Goal: Task Accomplishment & Management: Manage account settings

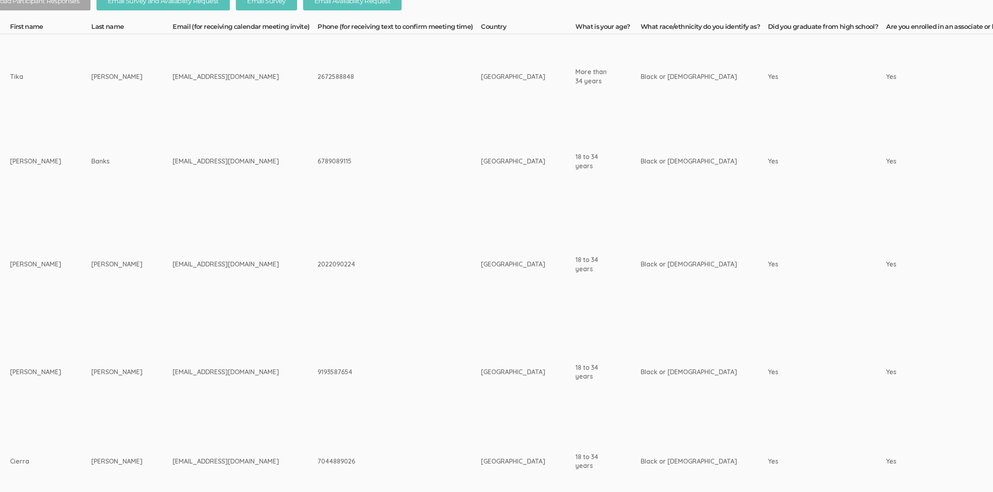
scroll to position [380, 0]
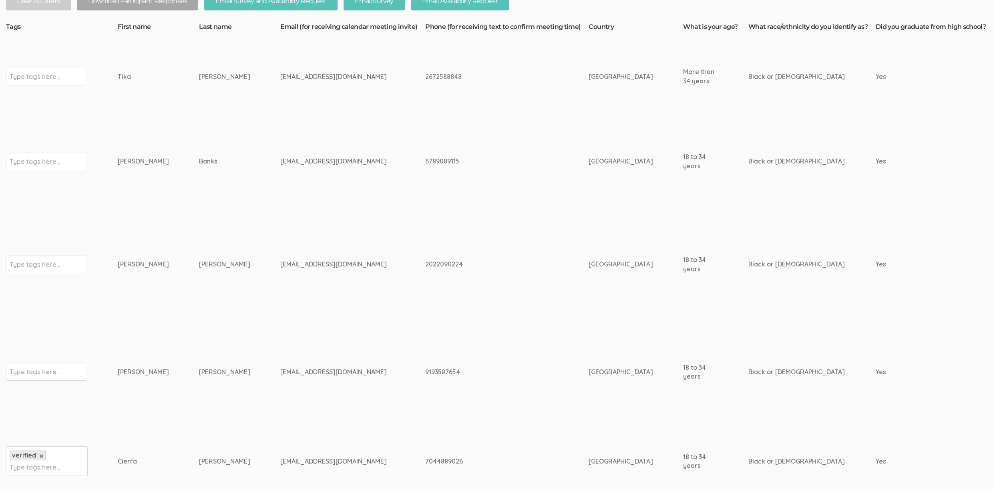
drag, startPoint x: 135, startPoint y: 154, endPoint x: 106, endPoint y: 158, distance: 29.9
copy tr "Type tags here... Justin Banks"
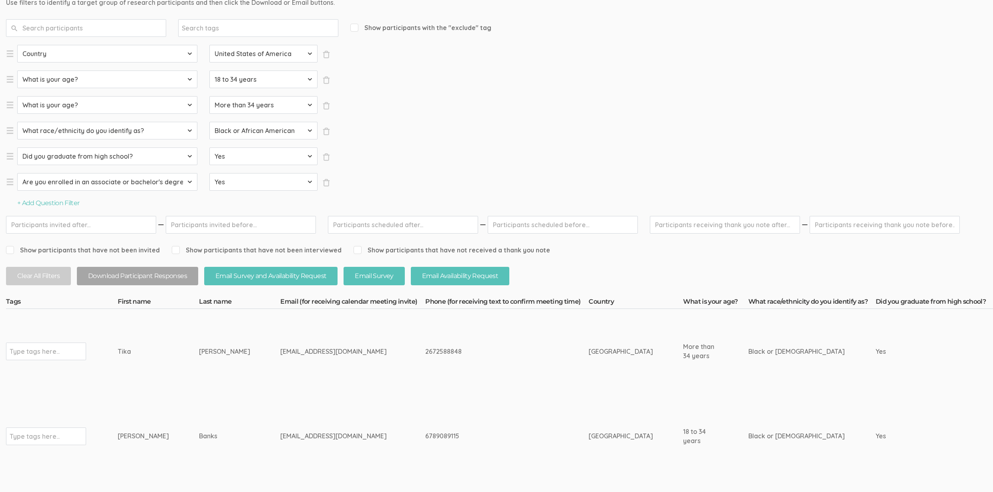
scroll to position [94, 0]
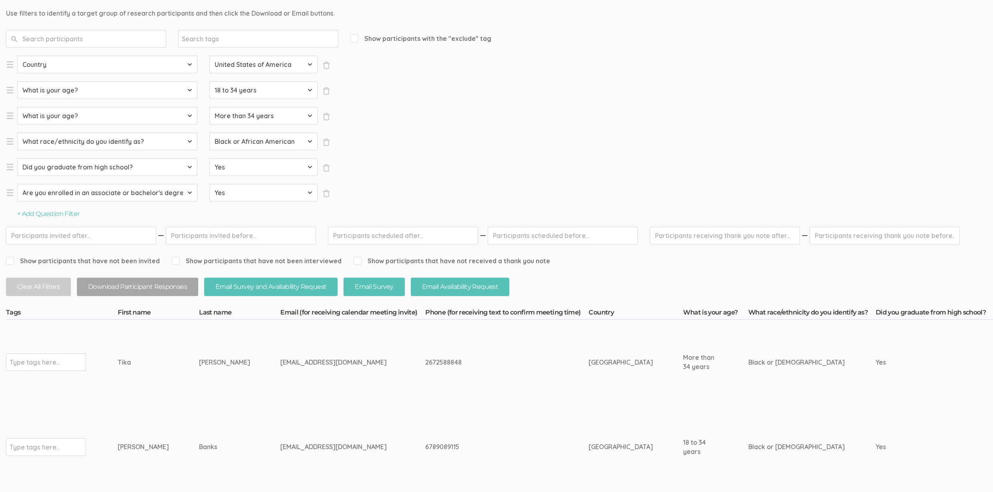
click at [280, 485] on td "jkbanks0505@gmail.com" at bounding box center [352, 446] width 145 height 85
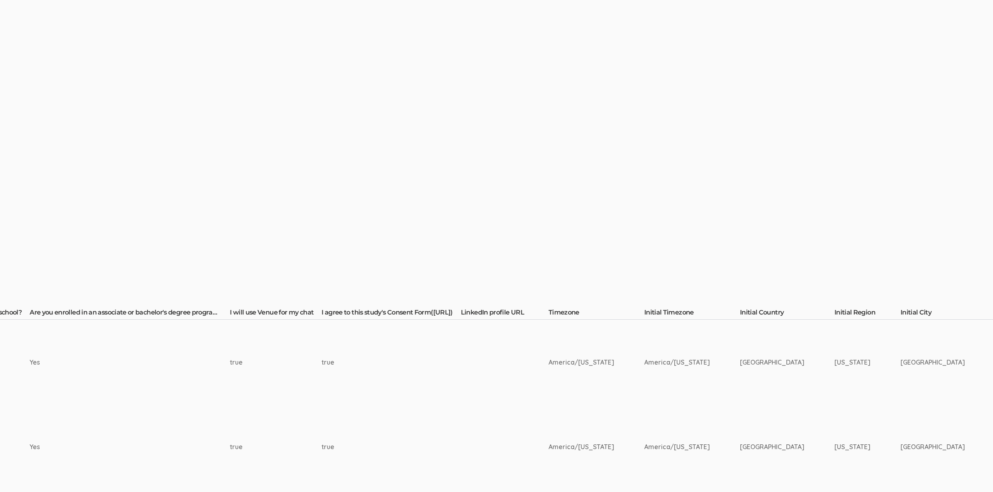
scroll to position [94, 949]
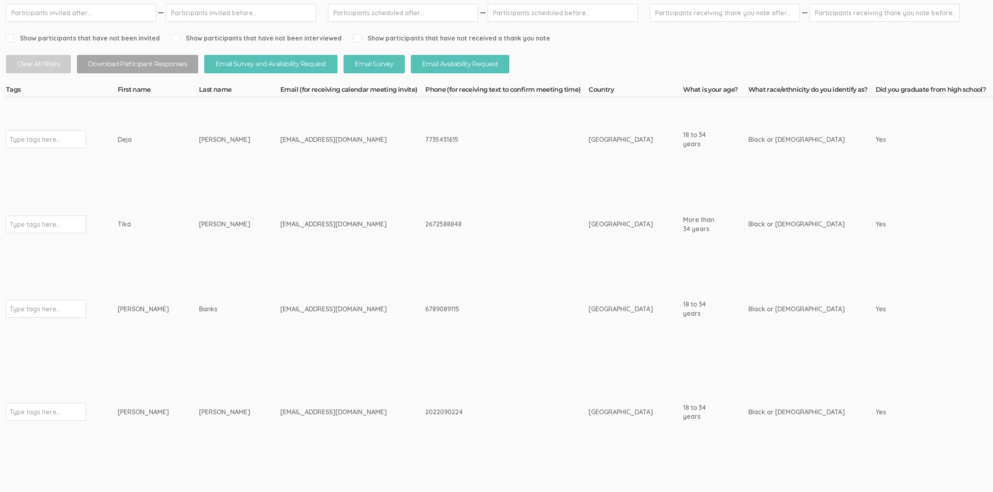
scroll to position [323, 0]
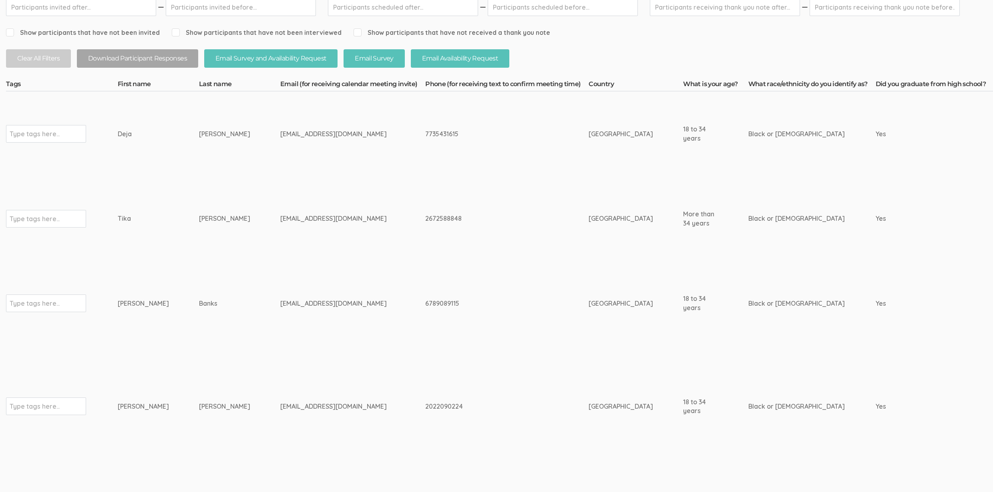
click at [425, 244] on td "2672588848" at bounding box center [506, 218] width 163 height 85
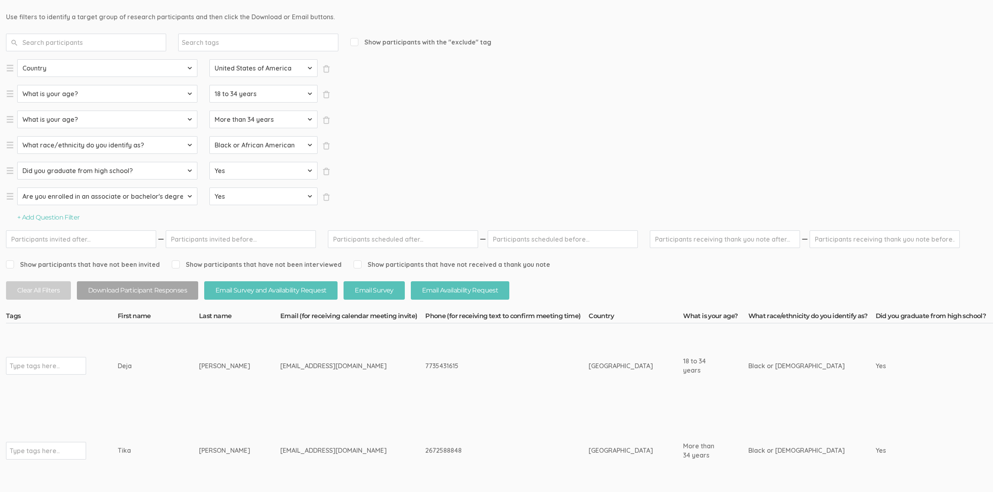
scroll to position [92, 0]
drag, startPoint x: 193, startPoint y: 369, endPoint x: 115, endPoint y: 365, distance: 78.2
copy tr "Type tags here... Deja Harvey"
click at [210, 378] on td "Harvey" at bounding box center [239, 364] width 81 height 85
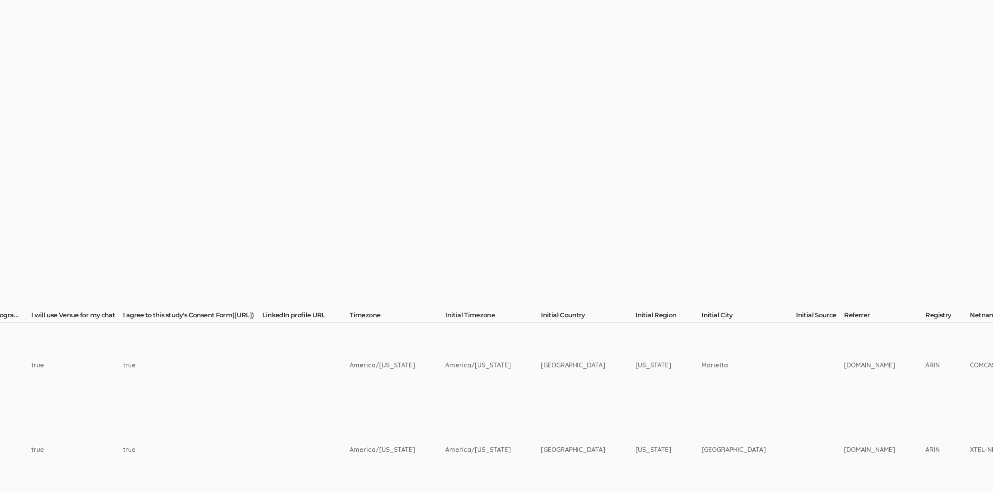
scroll to position [92, 1257]
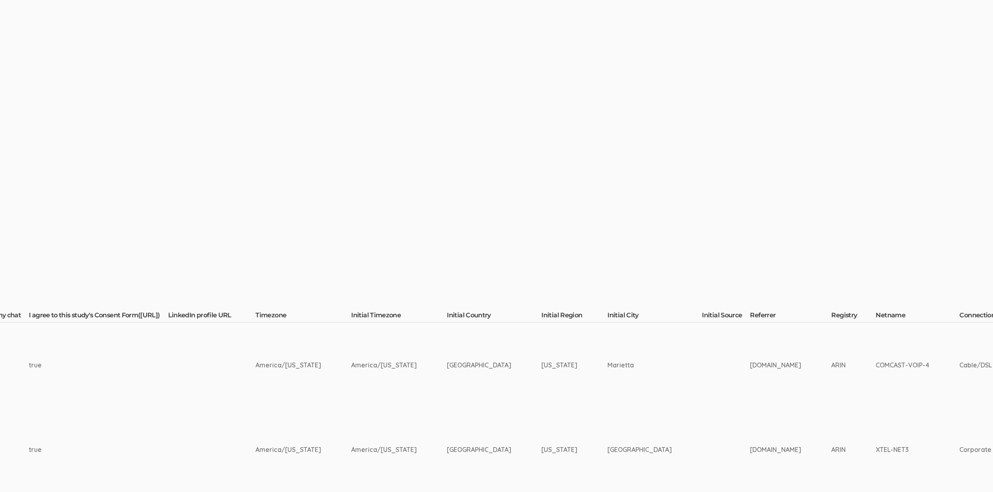
click at [702, 365] on td "Marietta" at bounding box center [654, 364] width 94 height 85
copy td "Marietta"
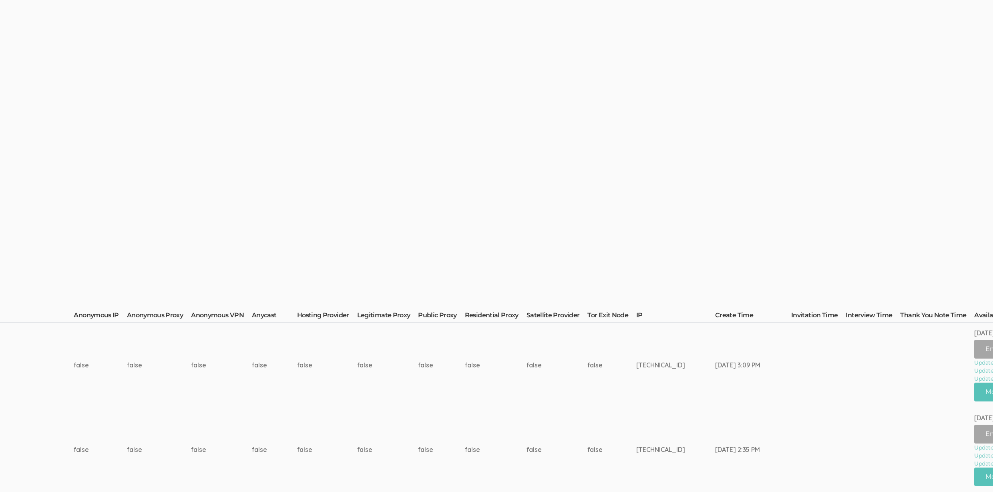
scroll to position [92, 2598]
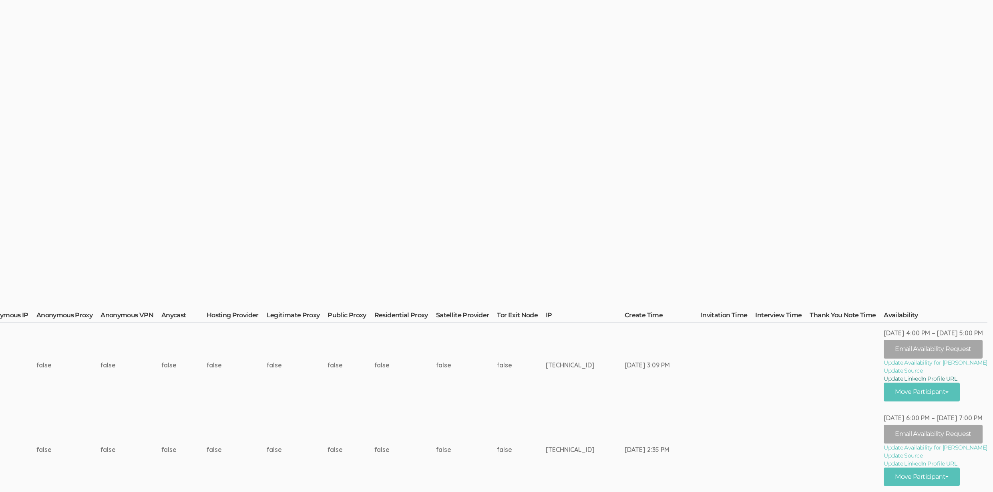
click at [926, 377] on link "Update LinkedIn Profile URL" at bounding box center [935, 378] width 103 height 8
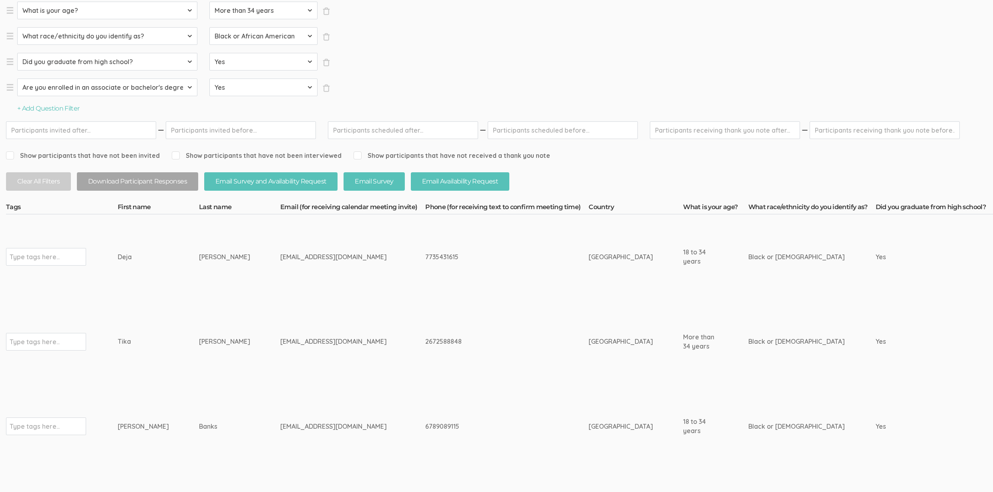
scroll to position [223, 0]
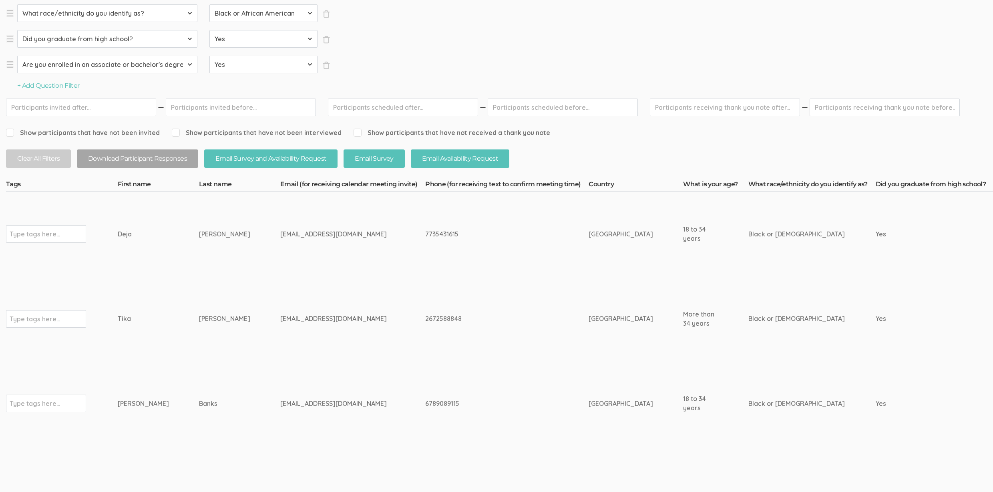
click at [199, 424] on td "Banks" at bounding box center [239, 403] width 81 height 85
drag, startPoint x: 193, startPoint y: 315, endPoint x: 115, endPoint y: 318, distance: 78.1
copy tr "Type tags here... Tika Harris"
click at [129, 368] on td "[PERSON_NAME]" at bounding box center [158, 403] width 81 height 85
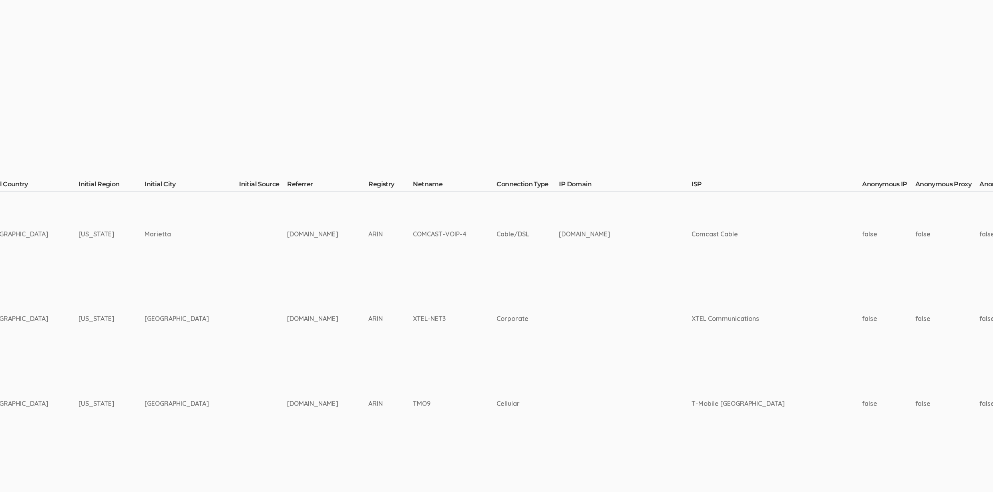
scroll to position [223, 1720]
drag, startPoint x: 285, startPoint y: 320, endPoint x: 215, endPoint y: 320, distance: 69.7
click at [215, 320] on tr "Type tags here... Tika Harris mzharris1913@icloud.com America/New York" at bounding box center [75, 318] width 3579 height 85
copy tr "Philadelphia"
click at [558, 352] on td "Corporate" at bounding box center [527, 318] width 62 height 85
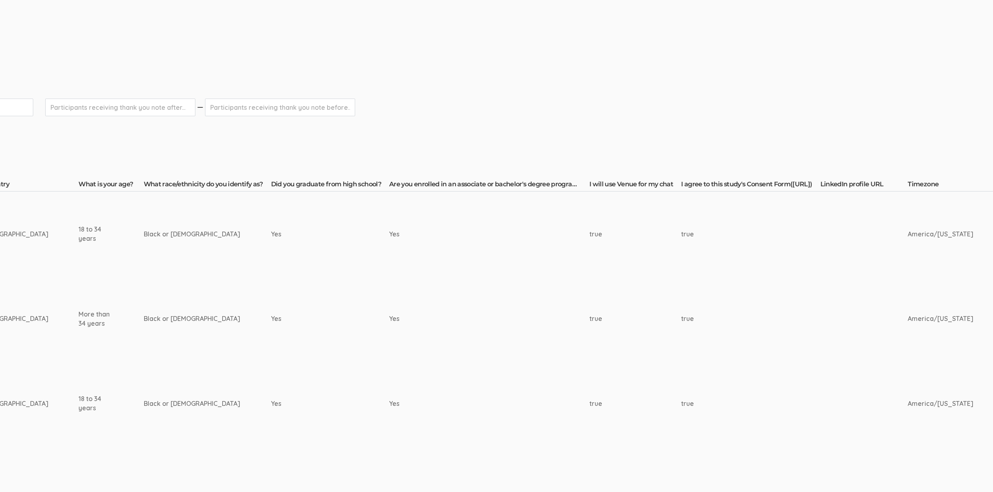
scroll to position [223, 0]
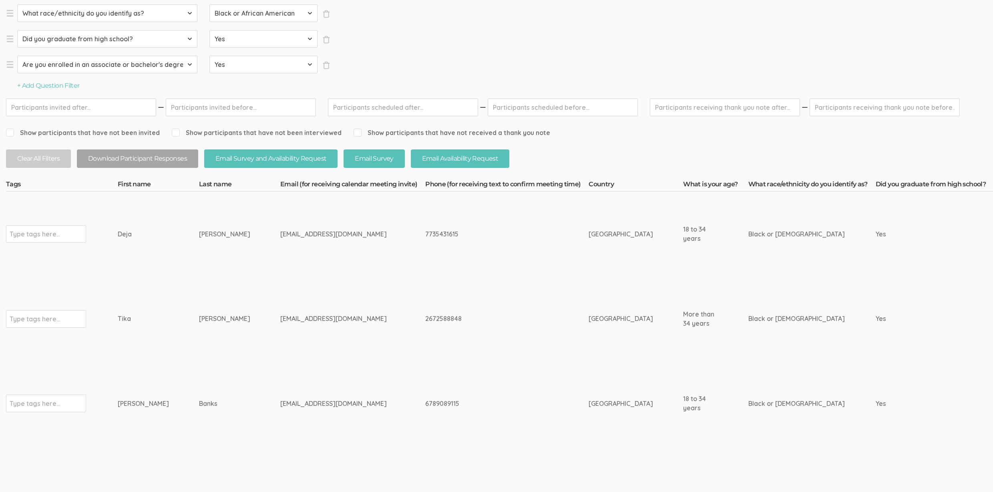
click at [199, 401] on td "Banks" at bounding box center [239, 403] width 81 height 85
click at [280, 337] on td "mzharris1913@icloud.com" at bounding box center [352, 318] width 145 height 85
click at [202, 322] on td "Harris" at bounding box center [239, 318] width 81 height 85
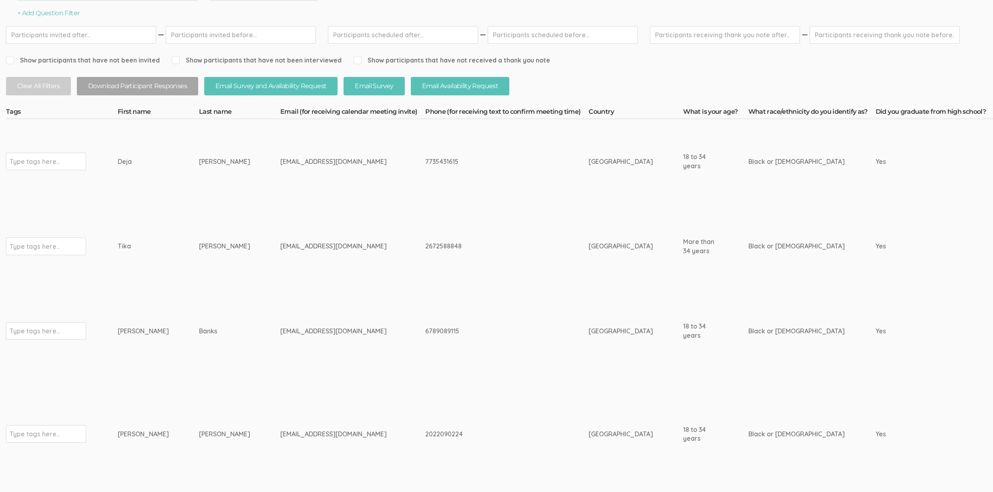
scroll to position [293, 0]
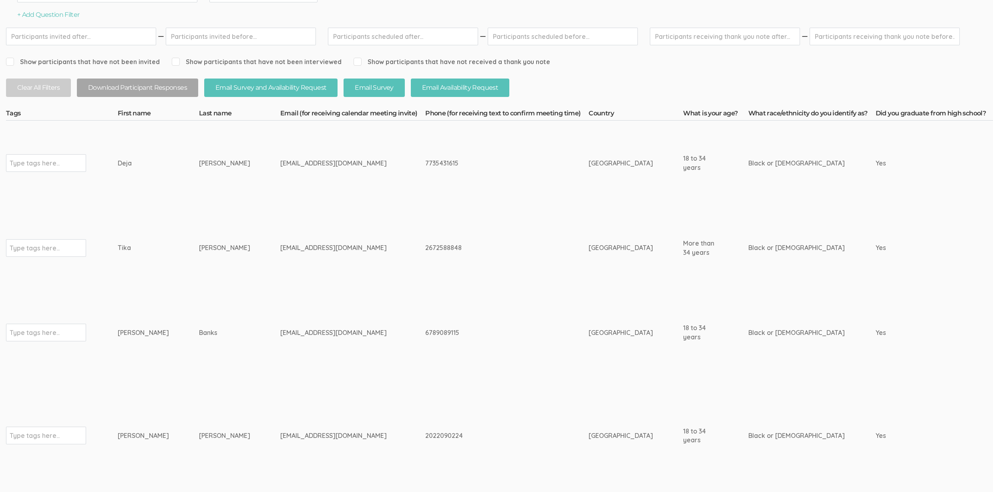
click at [280, 281] on td "mzharris1913@icloud.com" at bounding box center [352, 247] width 145 height 85
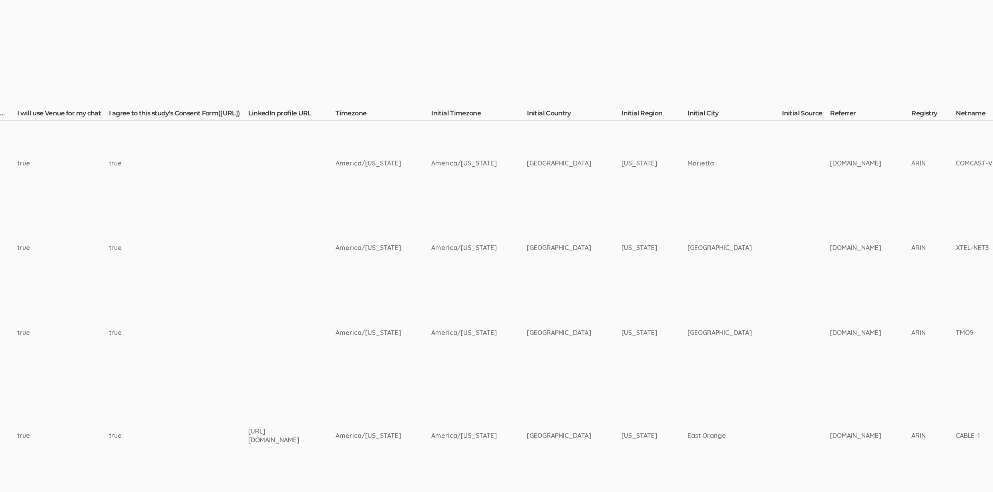
scroll to position [293, 1056]
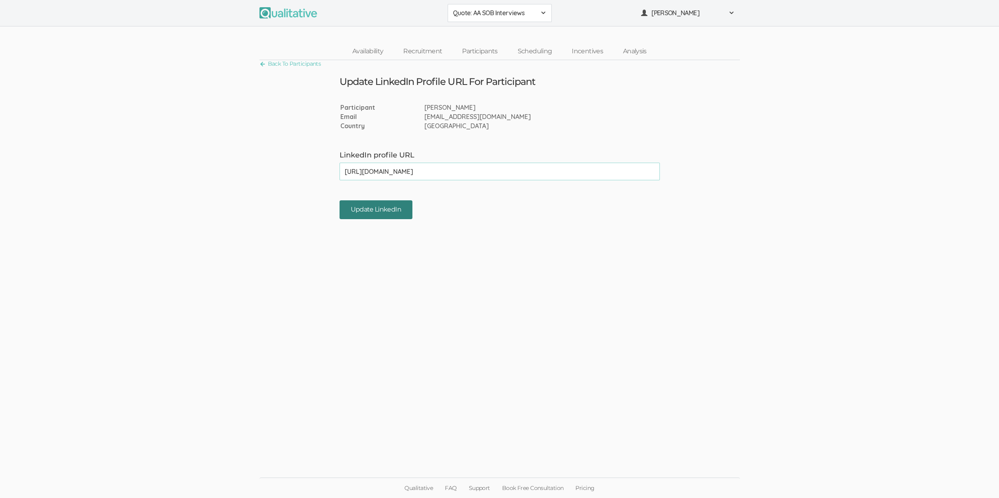
type input "https://www.linkedin.com/in/deja-harvey-8412442b5/"
click at [380, 214] on input "Update LinkedIn" at bounding box center [375, 209] width 73 height 19
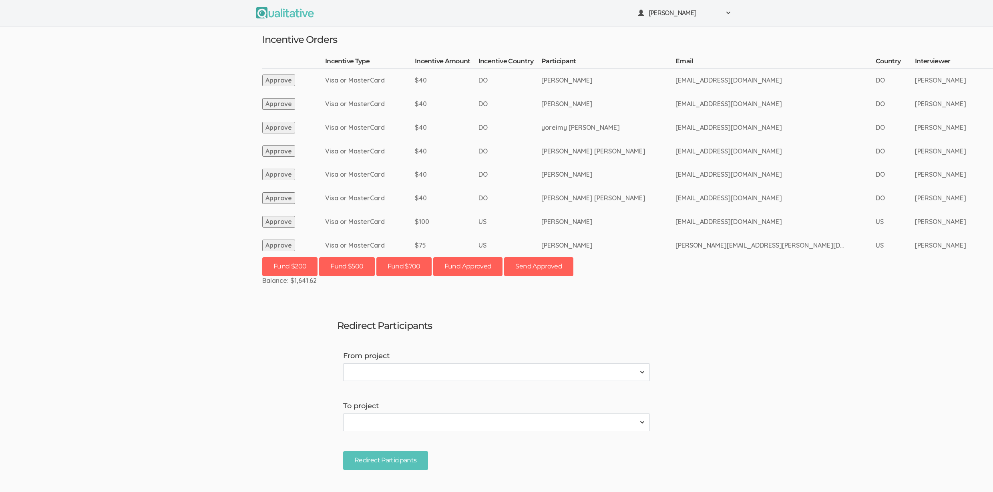
click at [163, 116] on ui-view "Neal Samarakkody Project Workspace Profile Organization Settings" at bounding box center [496, 246] width 993 height 492
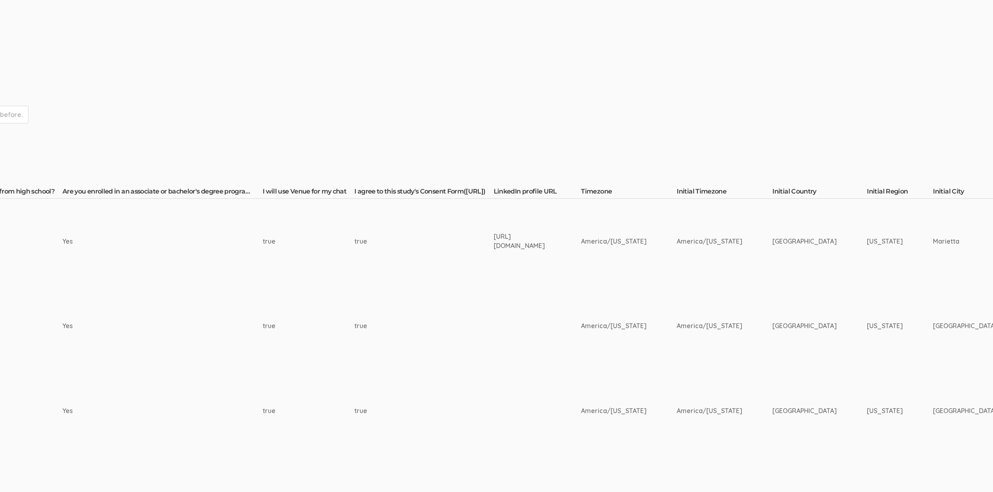
scroll to position [215, 0]
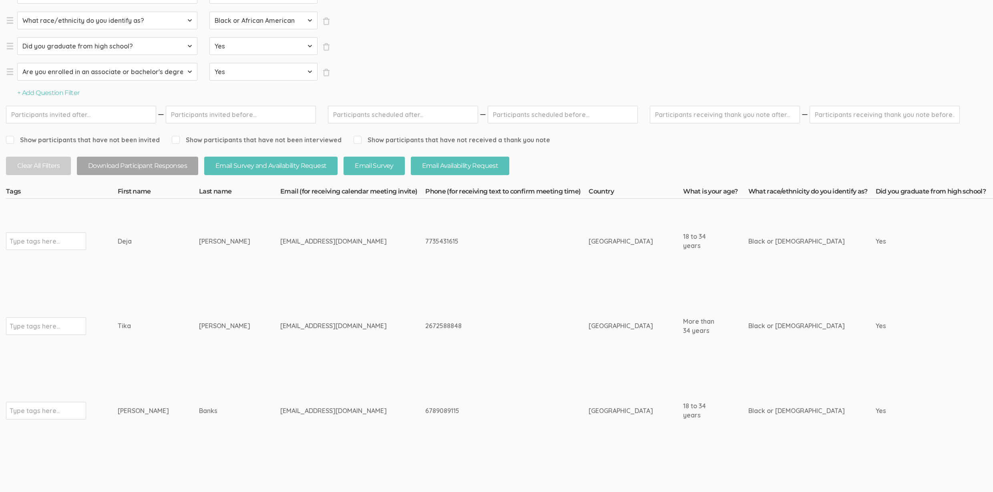
drag, startPoint x: 189, startPoint y: 331, endPoint x: 105, endPoint y: 333, distance: 83.3
copy tr "Type tags here... Tika Harris"
click at [425, 269] on td "7735431615" at bounding box center [506, 241] width 163 height 85
drag, startPoint x: 233, startPoint y: 323, endPoint x: 224, endPoint y: 332, distance: 13.0
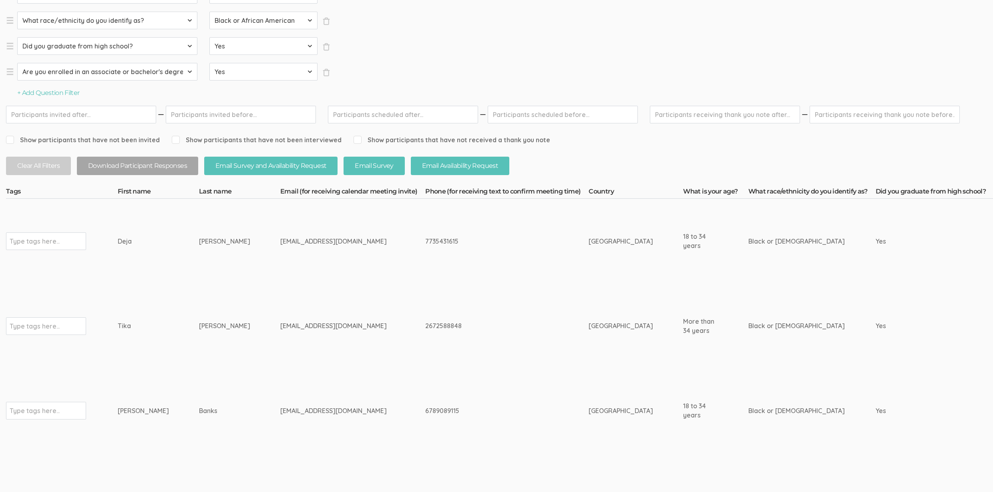
click at [280, 323] on div "mzharris1913@icloud.com" at bounding box center [337, 325] width 115 height 9
click at [203, 393] on td "Banks" at bounding box center [239, 410] width 81 height 85
drag, startPoint x: 193, startPoint y: 408, endPoint x: 112, endPoint y: 407, distance: 81.3
copy tr "Type tags here... Justin Banks"
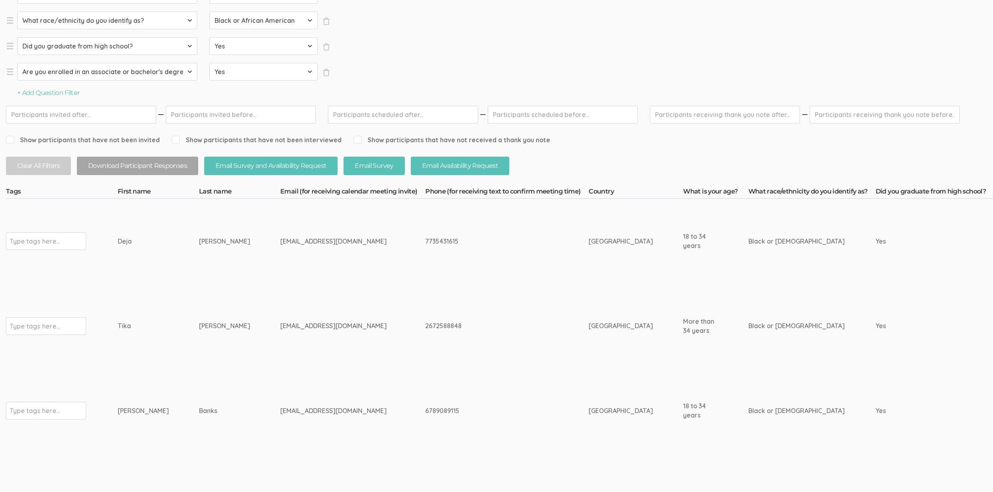
click at [199, 416] on td "Banks" at bounding box center [239, 410] width 81 height 85
click at [39, 402] on div "Type tags here..." at bounding box center [46, 411] width 80 height 18
type input "verified"
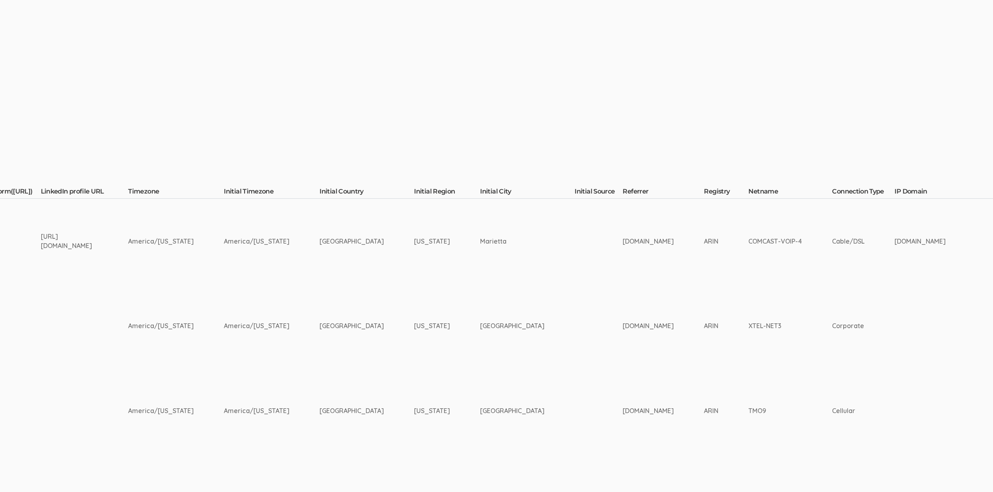
scroll to position [215, 2598]
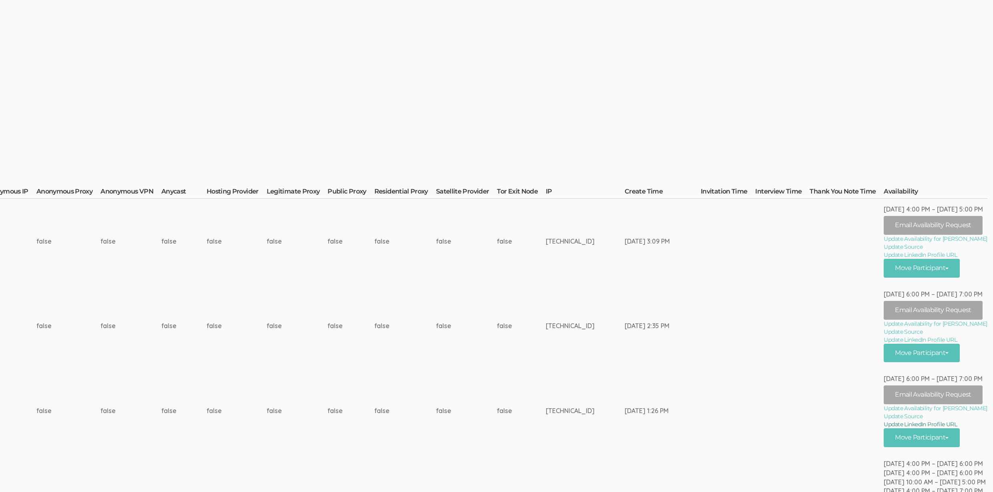
click at [926, 421] on link "Update LinkedIn Profile URL" at bounding box center [935, 424] width 103 height 8
click at [896, 441] on button "Move Participant" at bounding box center [922, 437] width 76 height 19
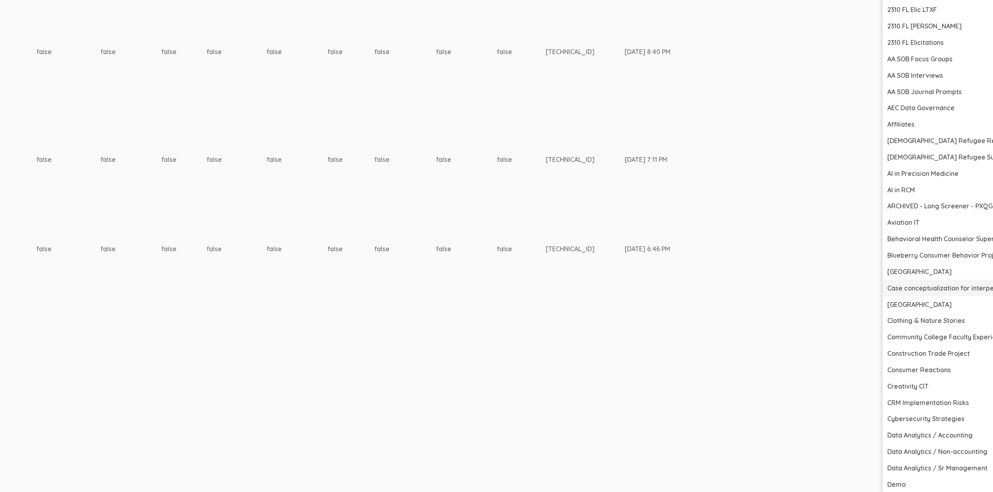
scroll to position [612, 2598]
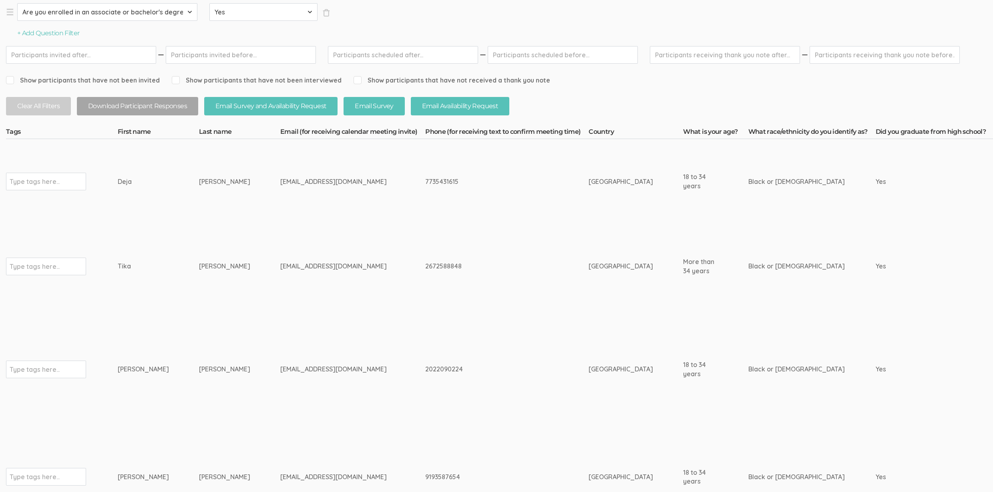
scroll to position [286, 0]
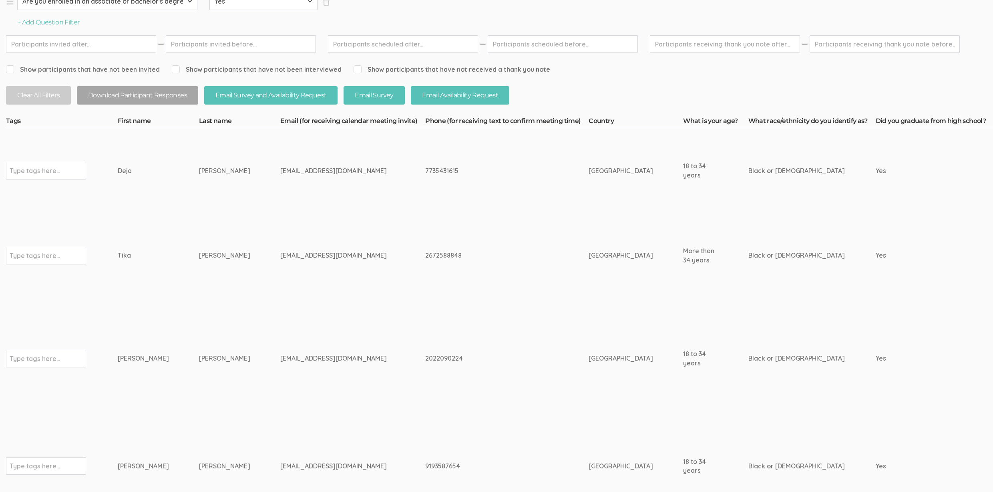
click at [336, 235] on td "[EMAIL_ADDRESS][DOMAIN_NAME]" at bounding box center [352, 255] width 145 height 85
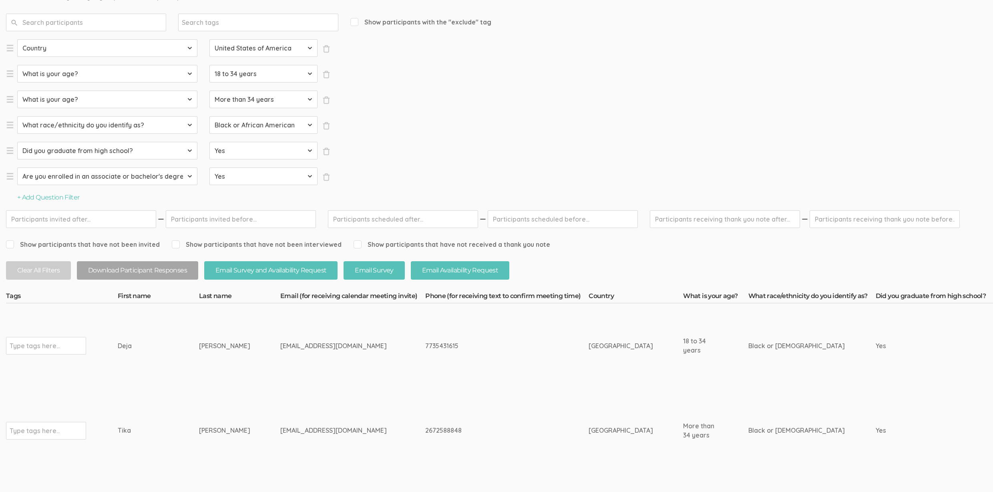
scroll to position [0, 0]
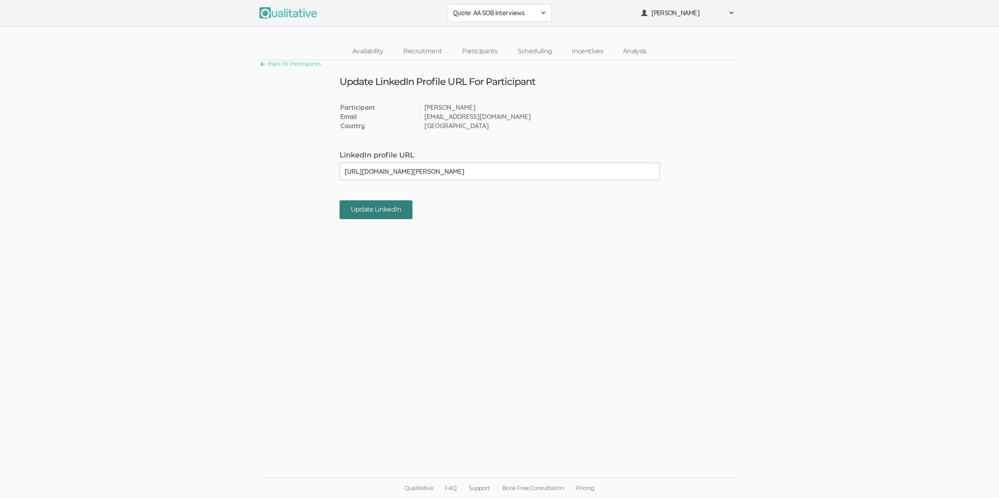
type input "[URL][DOMAIN_NAME][PERSON_NAME]"
click at [351, 212] on input "Update LinkedIn" at bounding box center [375, 209] width 73 height 19
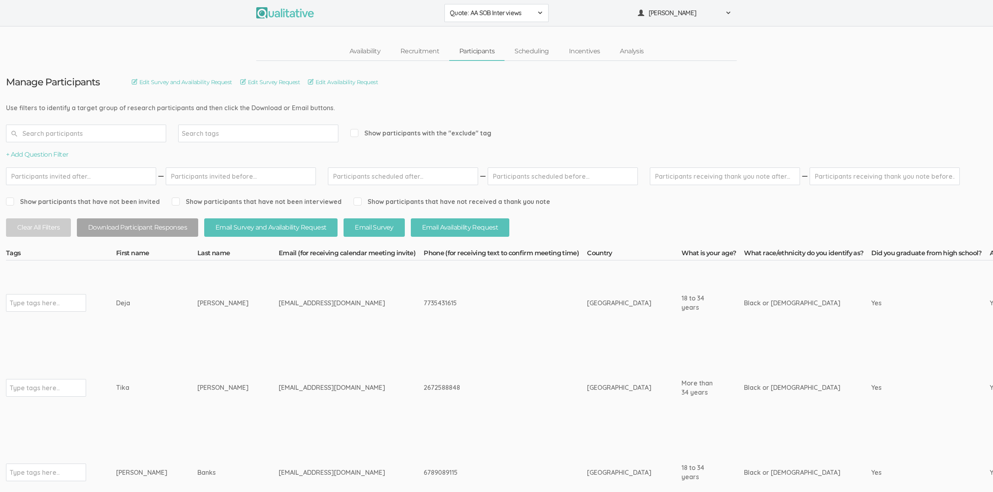
click at [424, 315] on td "7735431615" at bounding box center [505, 302] width 163 height 85
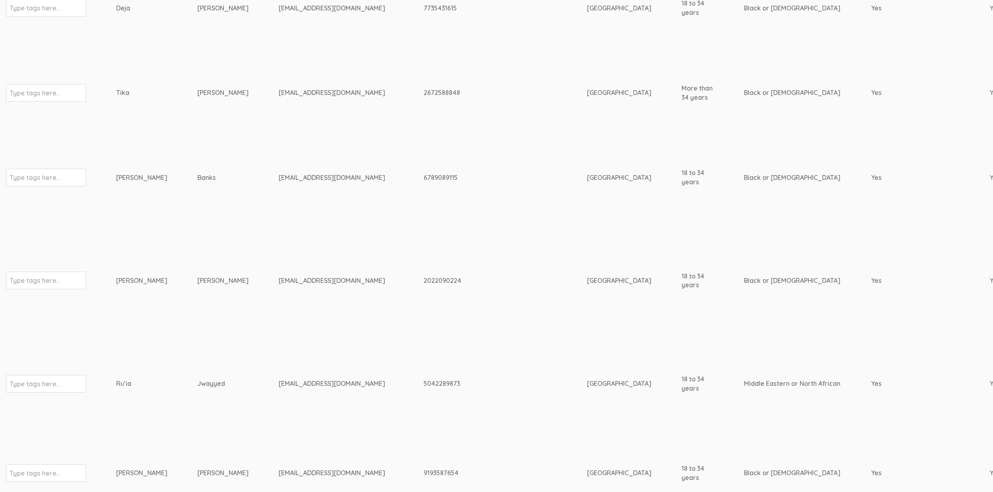
scroll to position [753, 0]
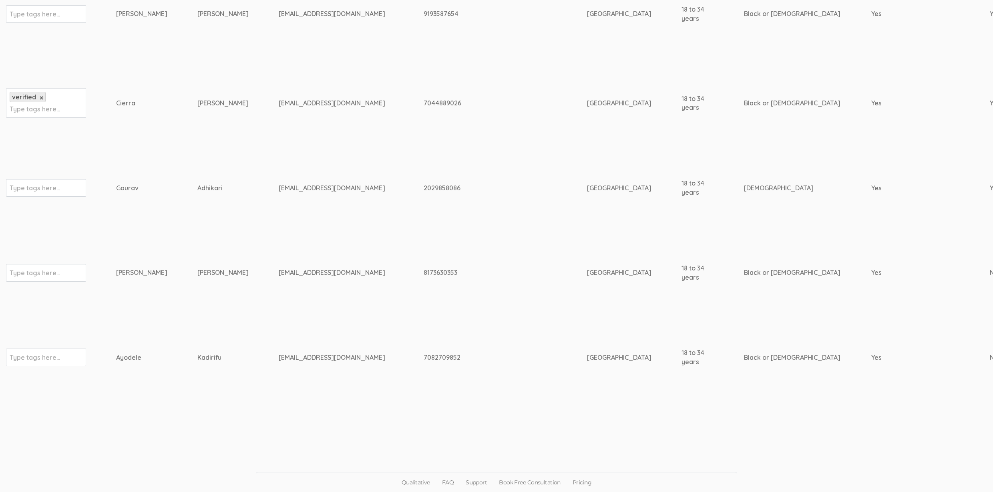
click at [424, 287] on td "8173630353" at bounding box center [505, 272] width 163 height 85
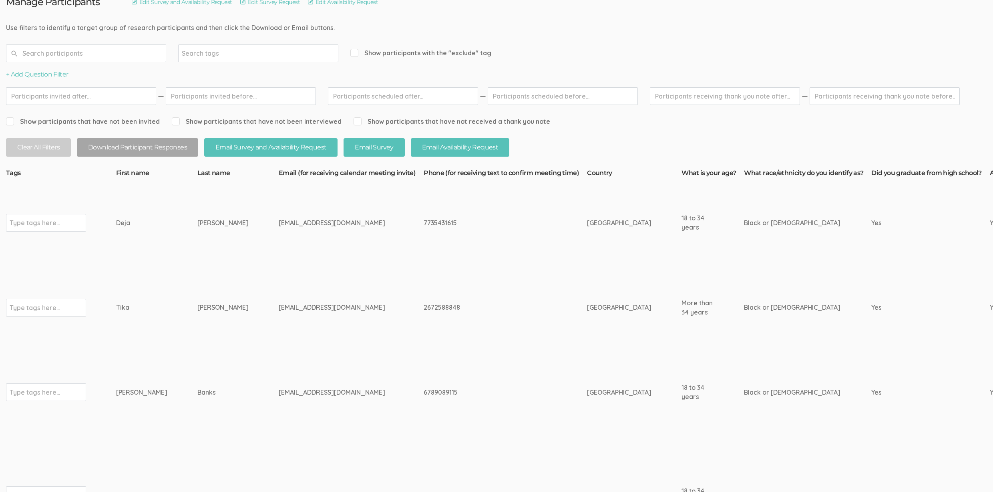
scroll to position [57, 0]
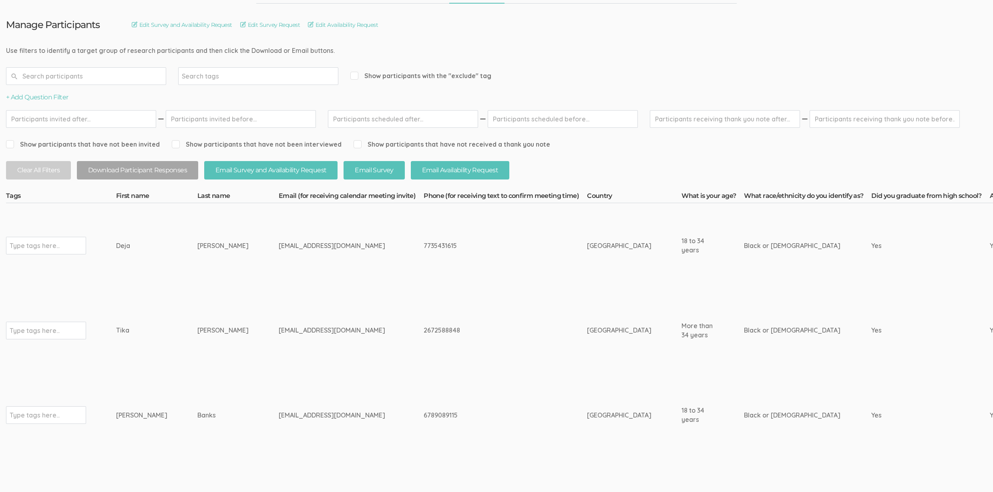
click at [443, 364] on td "2672588848" at bounding box center [505, 330] width 163 height 85
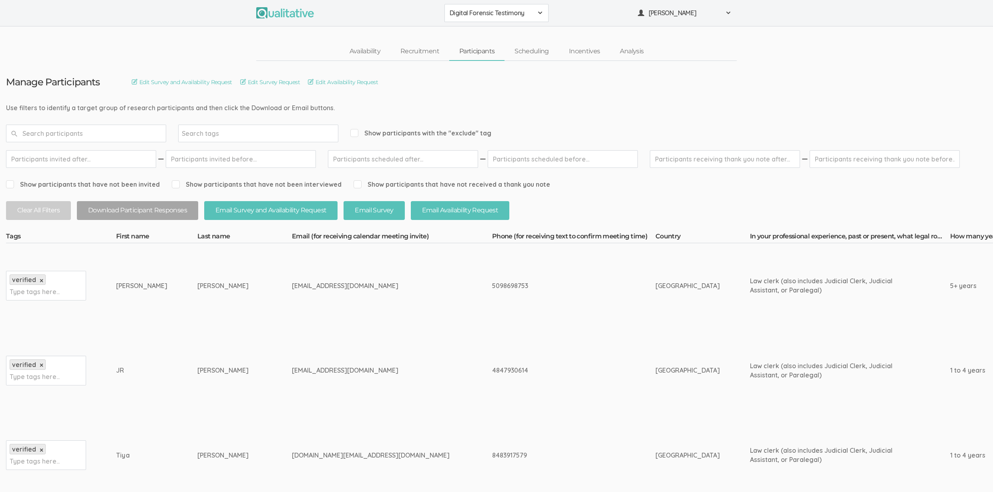
click at [366, 363] on td "jr.deiley01@gmail.com" at bounding box center [392, 370] width 200 height 85
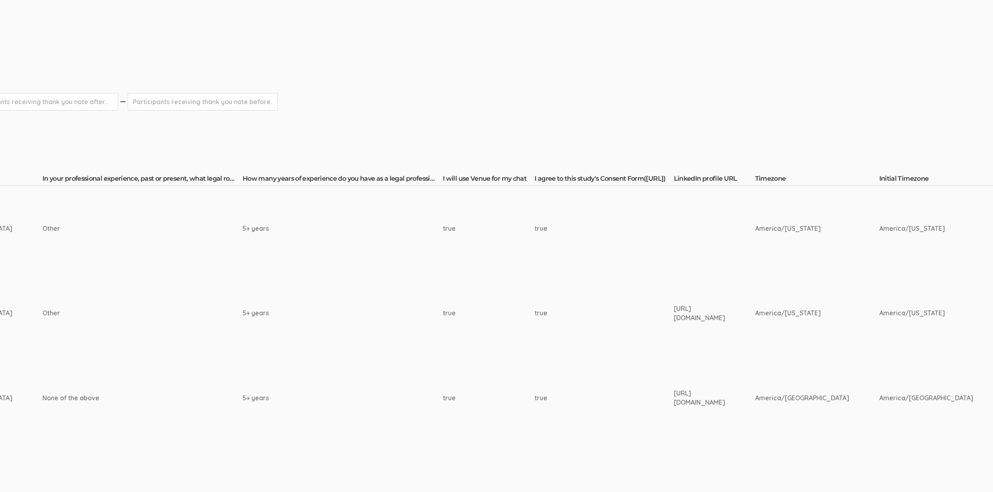
scroll to position [126, 718]
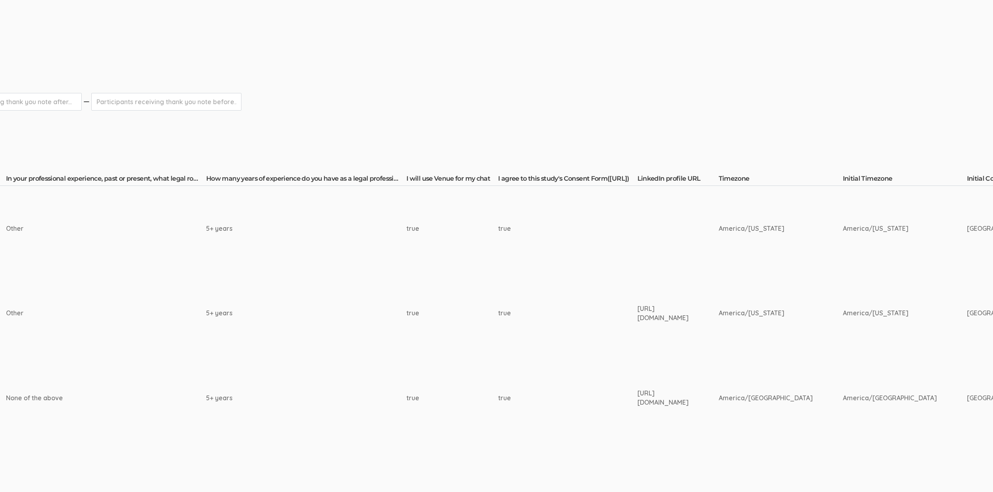
click at [641, 310] on div "https://www.linkedin.com/in/liza-martinez-909137122/" at bounding box center [662, 313] width 51 height 18
copy tr "https://www.linkedin.com/in/liza-martinez-909137122/"
click at [303, 329] on td "5+ years" at bounding box center [306, 313] width 200 height 85
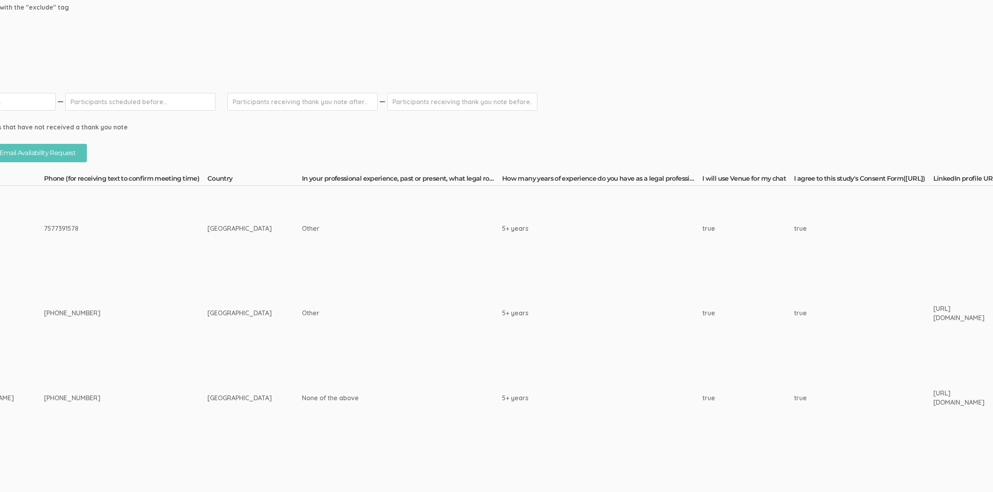
scroll to position [126, 0]
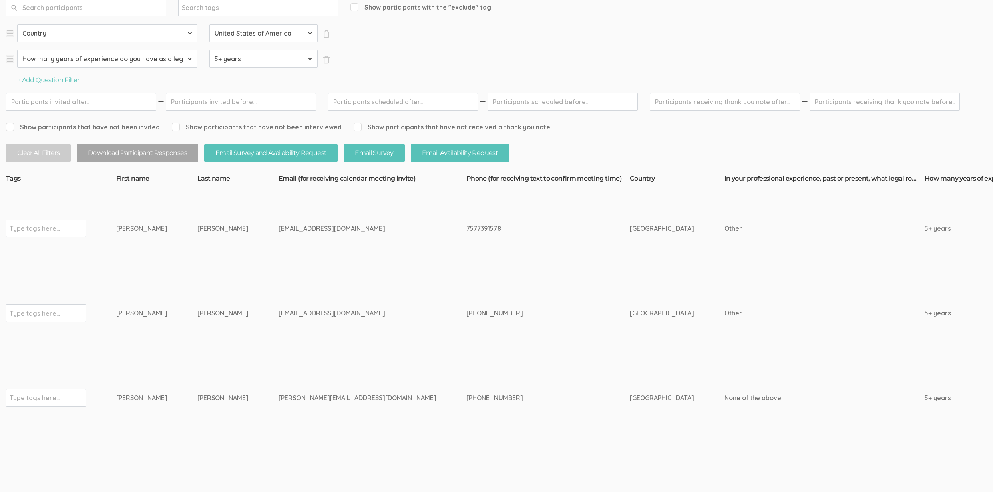
drag, startPoint x: 215, startPoint y: 228, endPoint x: 97, endPoint y: 225, distance: 117.7
copy tr "Type tags here... Debra-Lynn Baker"
click at [70, 226] on div "Type tags here..." at bounding box center [46, 228] width 80 height 18
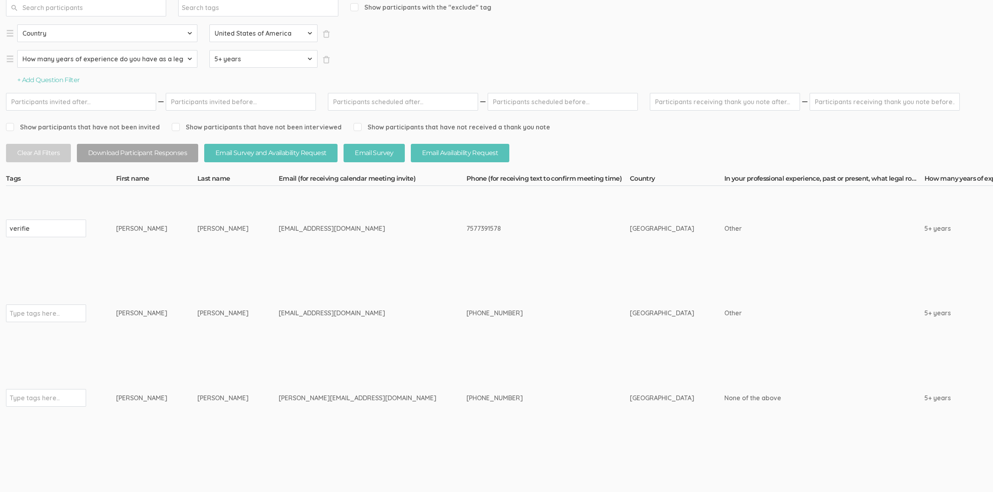
type input "verified"
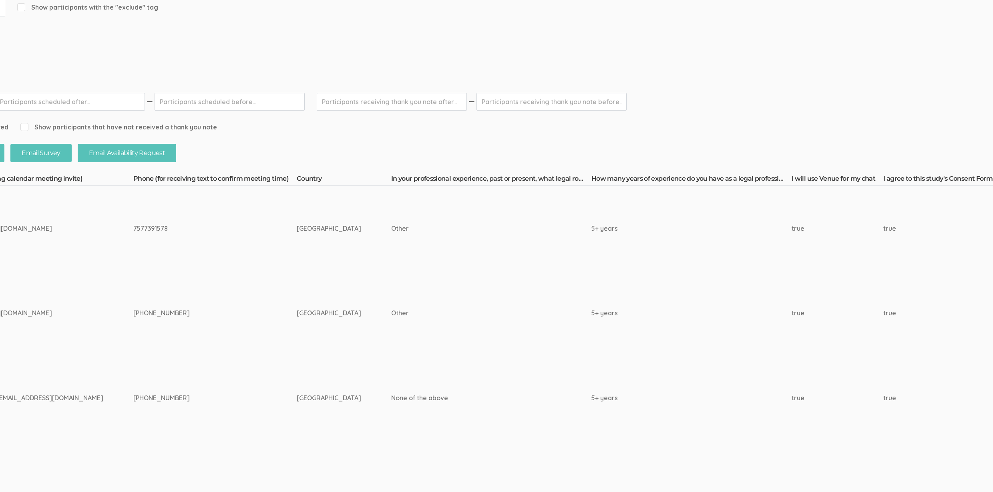
scroll to position [126, 2404]
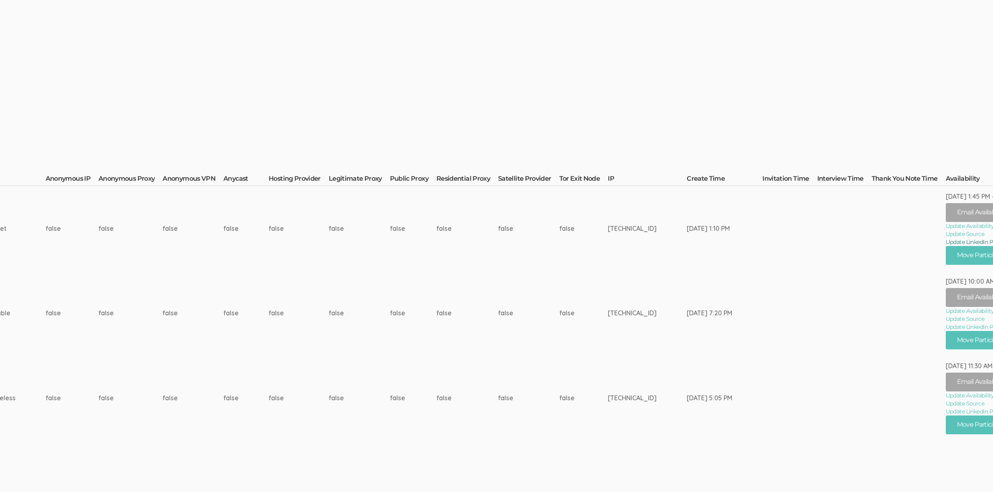
click at [946, 238] on link "Update LinkedIn Profile URL" at bounding box center [998, 242] width 105 height 8
click at [951, 250] on button "Move Participant" at bounding box center [984, 255] width 76 height 19
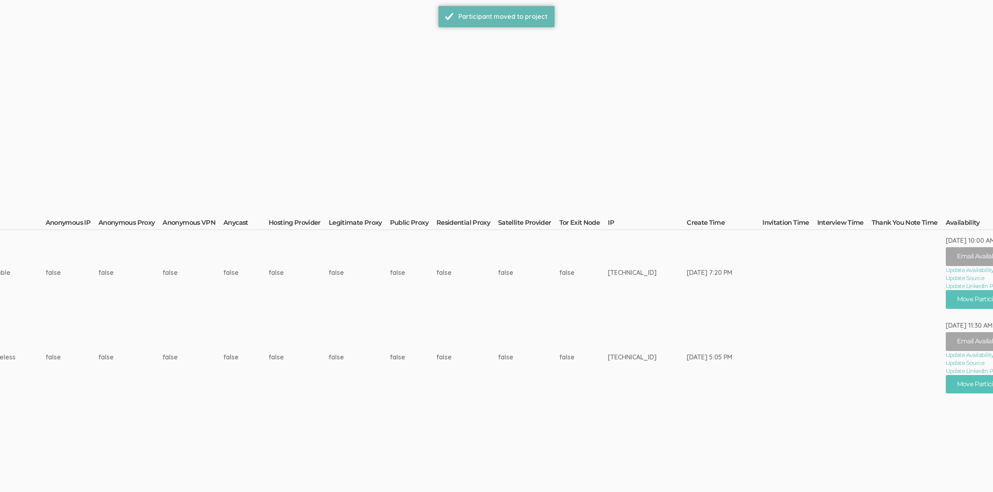
scroll to position [0, 0]
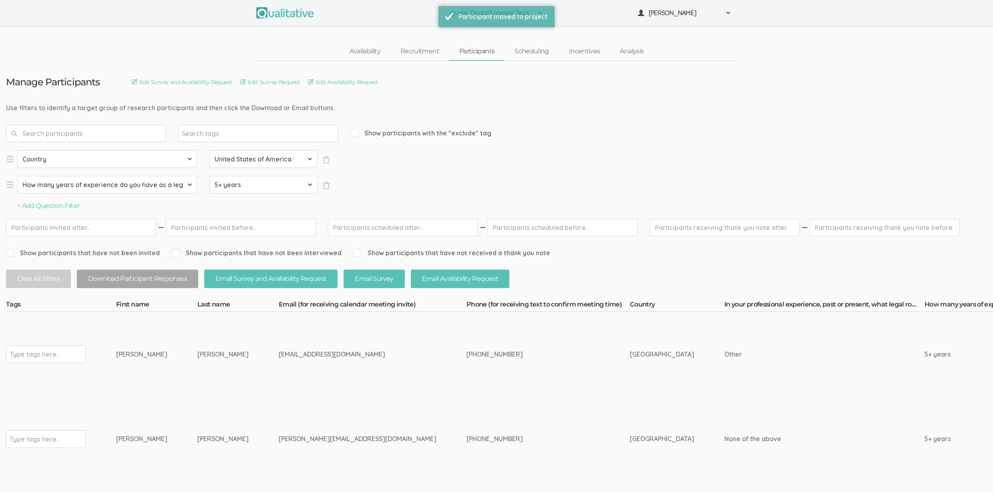
click at [466, 357] on div "717 286 5171" at bounding box center [532, 353] width 133 height 9
click at [466, 361] on td "717 286 5171" at bounding box center [547, 353] width 163 height 85
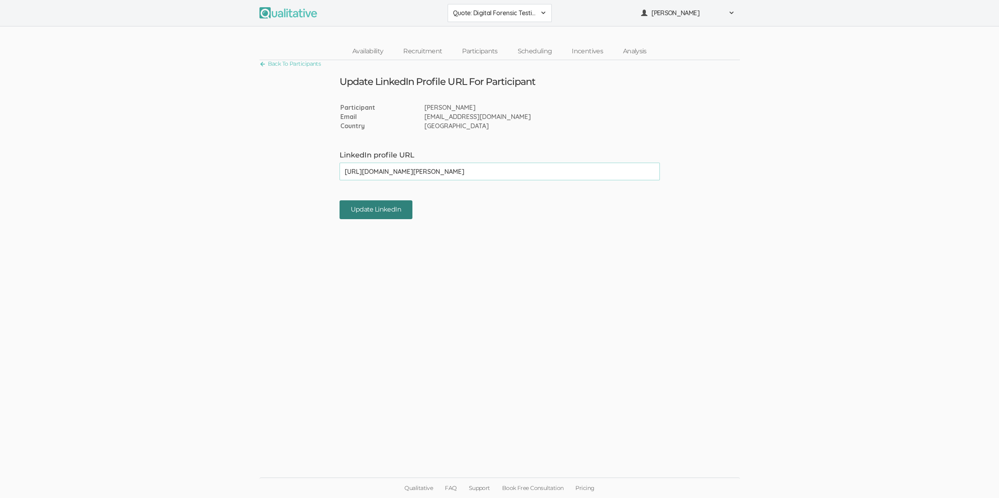
type input "[URL][DOMAIN_NAME][PERSON_NAME]"
click at [369, 211] on input "Update LinkedIn" at bounding box center [375, 209] width 73 height 19
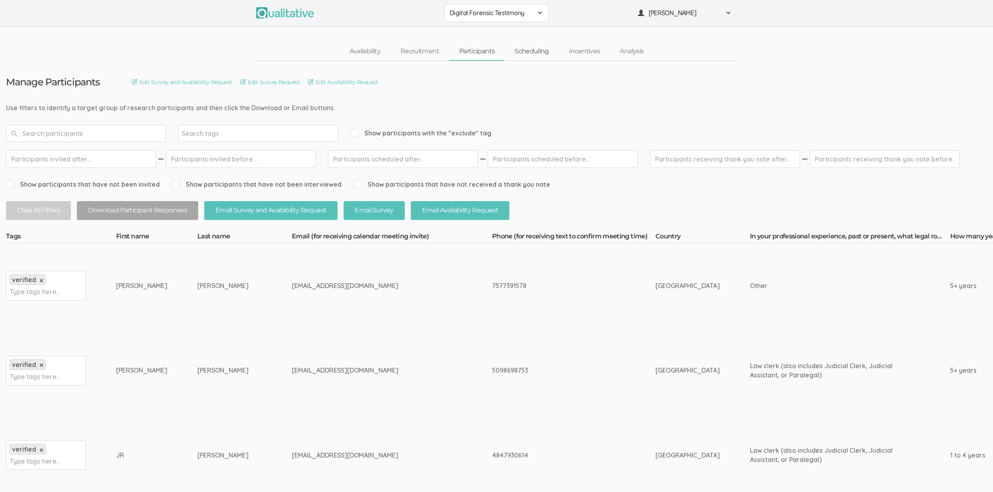
click at [528, 51] on link "Scheduling" at bounding box center [531, 51] width 54 height 17
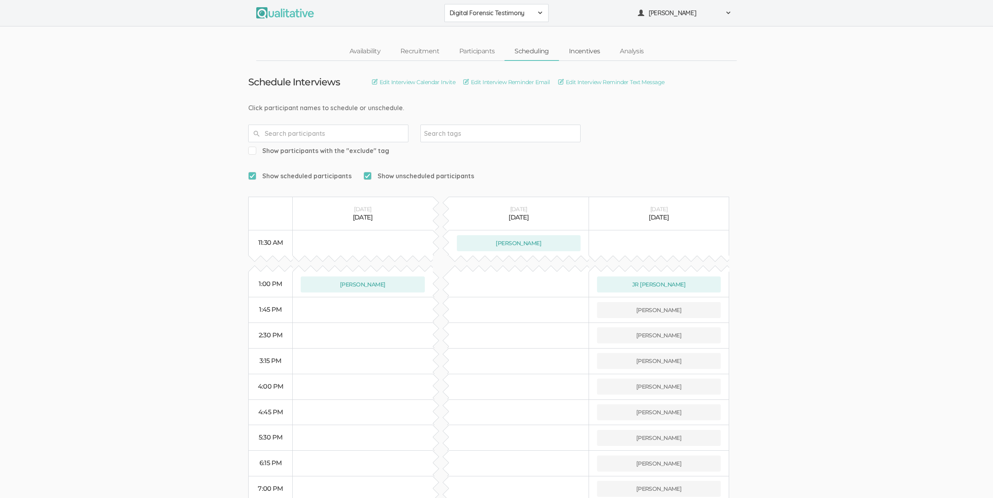
click at [595, 52] on link "Incentives" at bounding box center [584, 51] width 51 height 17
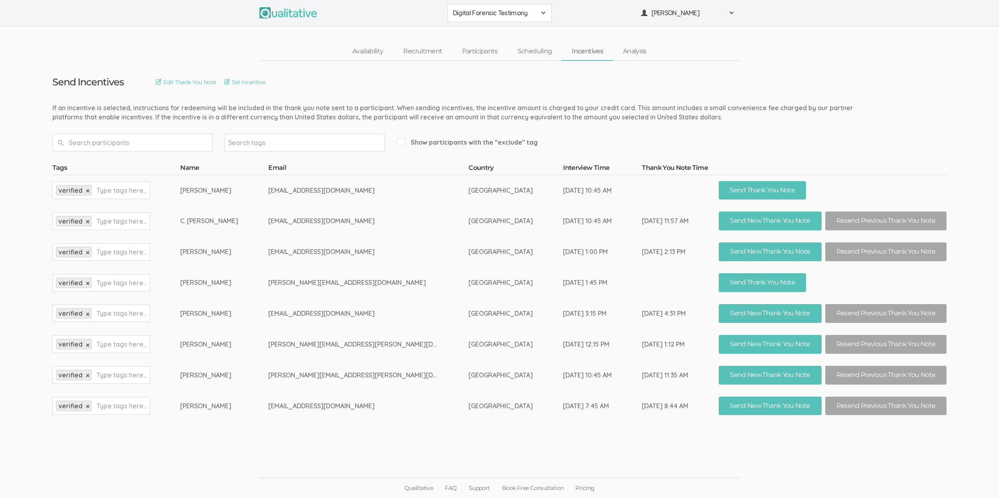
click at [902, 133] on td "Send Incentives Edit Thank You Note Set Incentive If an incentive is selected, …" at bounding box center [499, 241] width 906 height 360
click at [930, 145] on ui-view "Send Incentives Edit Thank You Note Set Incentive Search tags Show participants…" at bounding box center [499, 249] width 999 height 376
click at [520, 249] on td "United States of America" at bounding box center [515, 251] width 94 height 31
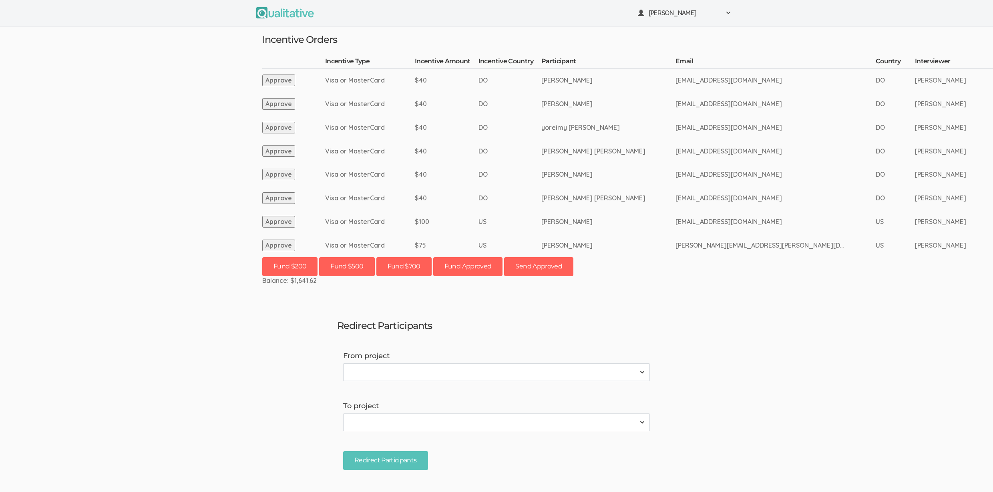
click at [97, 217] on ui-view "[PERSON_NAME] Project Workspace Profile Organization Settings" at bounding box center [496, 246] width 993 height 492
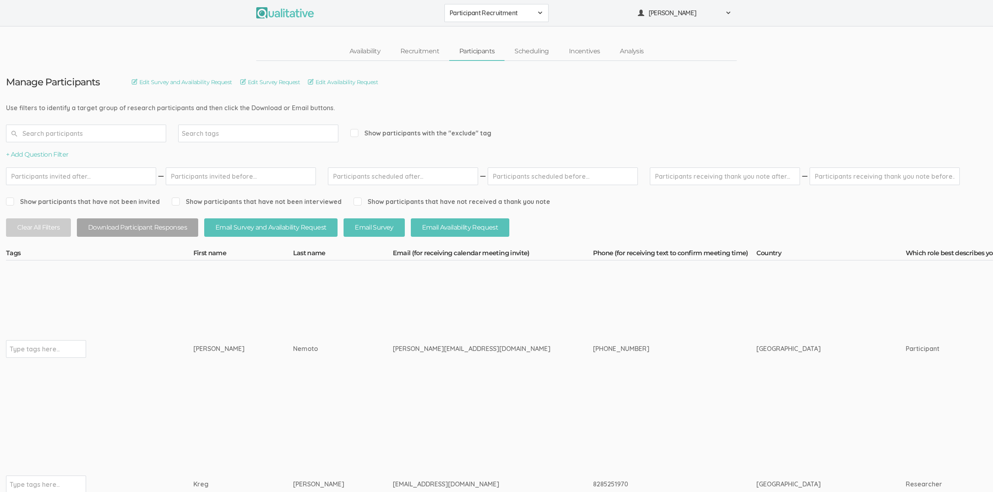
drag, startPoint x: 304, startPoint y: 109, endPoint x: 58, endPoint y: 108, distance: 245.8
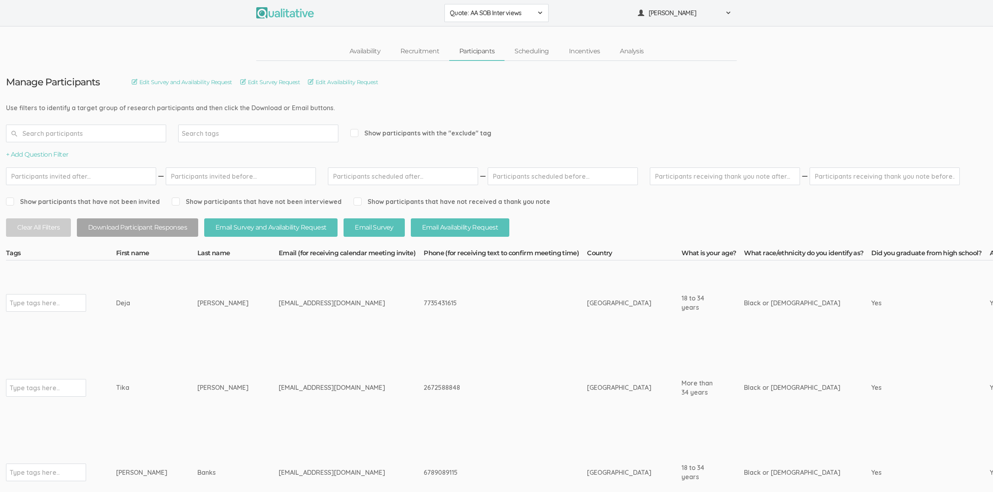
click at [370, 50] on link "Availability" at bounding box center [364, 51] width 51 height 17
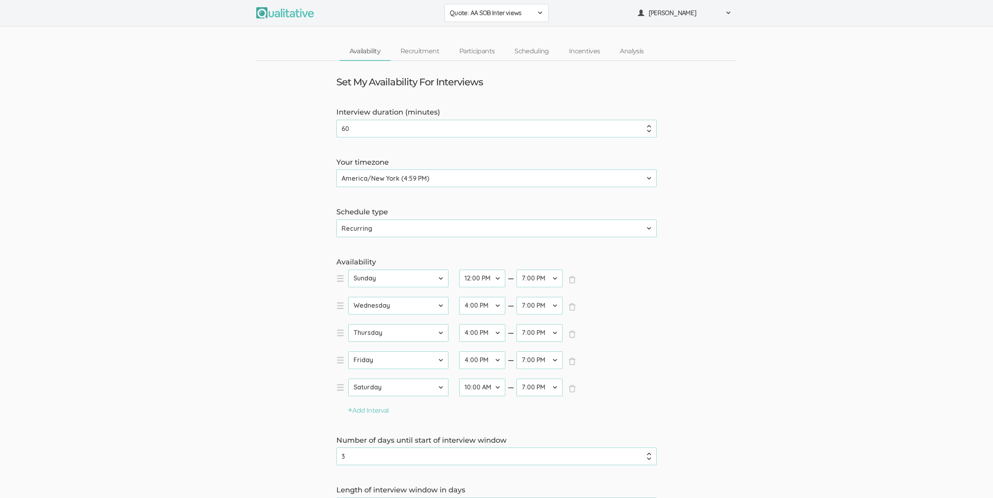
click at [193, 205] on form "Interview duration (minutes) 60 (success) Your timezone Etc/GMT-14 (10:59 AM) P…" at bounding box center [496, 333] width 993 height 452
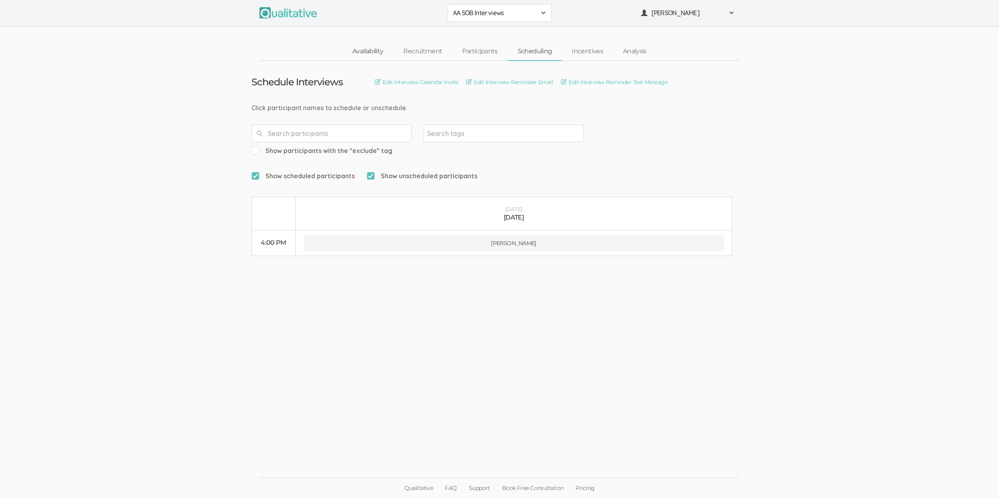
click at [366, 48] on link "Availability" at bounding box center [367, 51] width 51 height 17
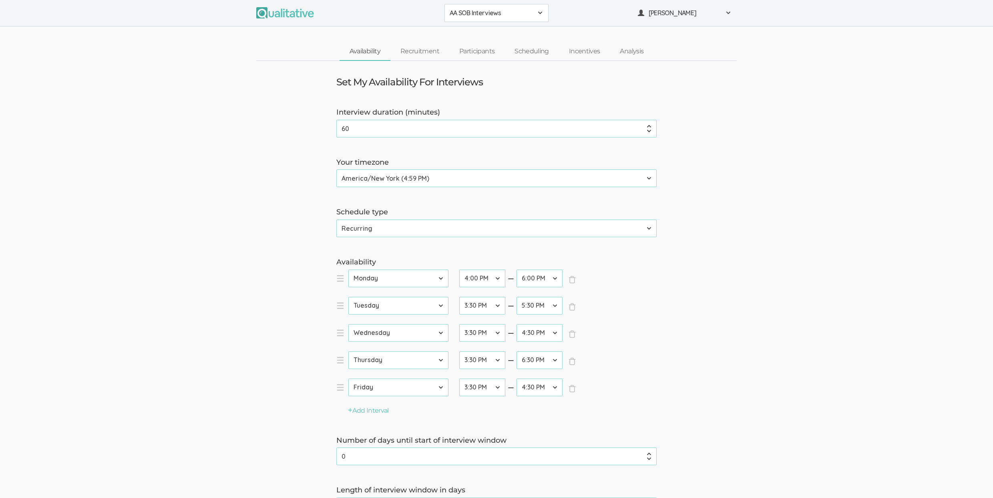
click at [214, 332] on form "Interview duration (minutes) 60 (success) Your timezone Etc/GMT-14 (10:59 AM) P…" at bounding box center [496, 333] width 993 height 452
click at [482, 50] on link "Participants" at bounding box center [476, 51] width 55 height 17
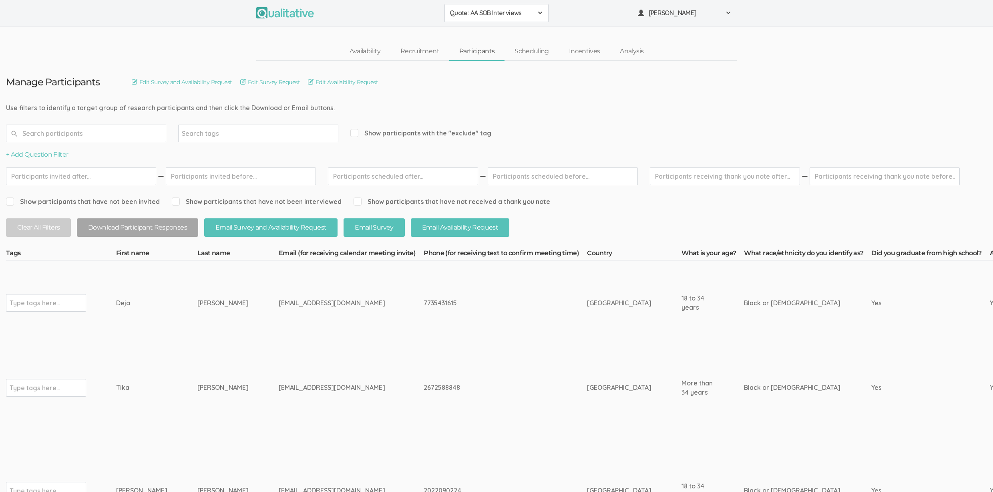
click at [292, 315] on td "dejaharvey20@gmail.com" at bounding box center [351, 302] width 145 height 85
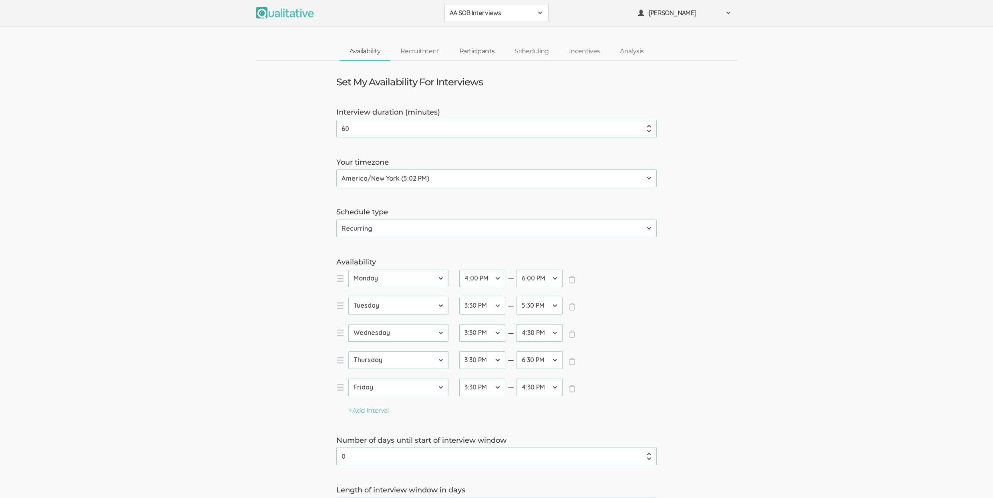
click at [463, 54] on link "Participants" at bounding box center [476, 51] width 55 height 17
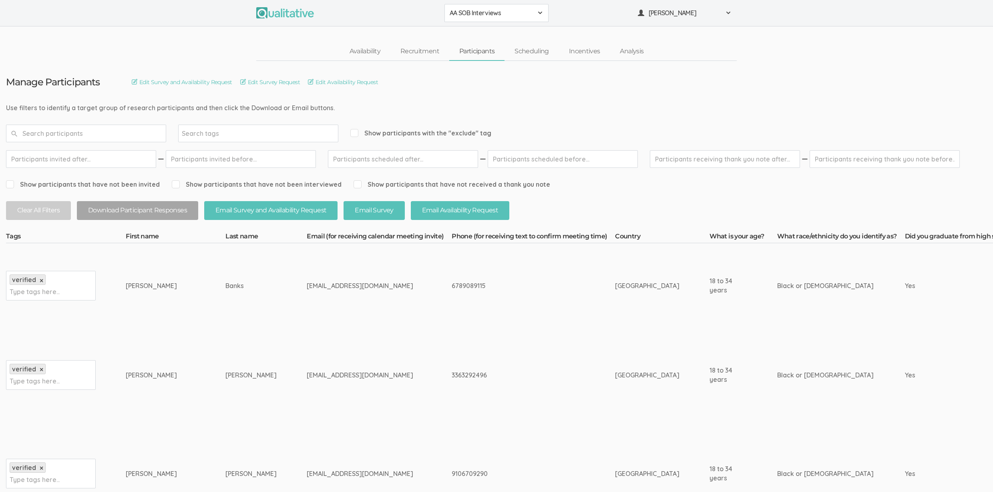
click at [474, 417] on td "3363292496" at bounding box center [533, 375] width 163 height 94
click at [452, 361] on td "3363292496" at bounding box center [533, 375] width 163 height 94
click at [516, 51] on link "Scheduling" at bounding box center [531, 51] width 54 height 17
